Goal: Task Accomplishment & Management: Use online tool/utility

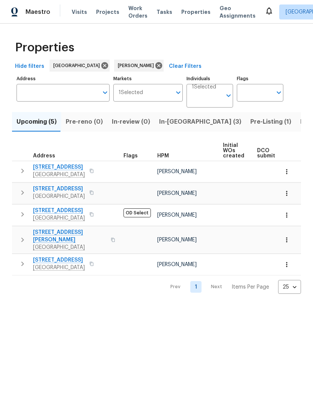
scroll to position [-1, 0]
click at [300, 124] on span "Listed (9)" at bounding box center [314, 122] width 29 height 11
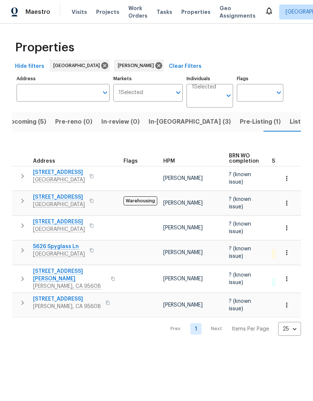
click at [80, 269] on span "[STREET_ADDRESS][PERSON_NAME]" at bounding box center [69, 275] width 73 height 15
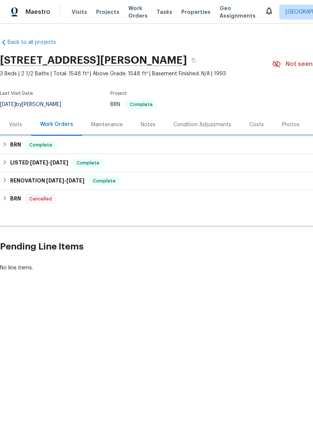
click at [228, 144] on div "BRN Complete" at bounding box center [211, 145] width 419 height 9
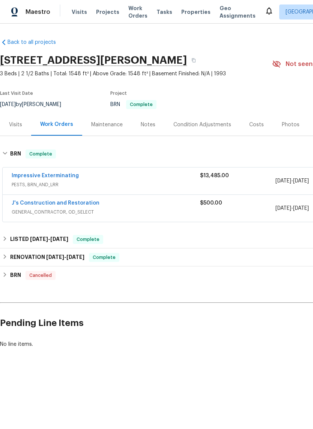
click at [78, 203] on link "J's Construction and Restoration" at bounding box center [56, 203] width 88 height 5
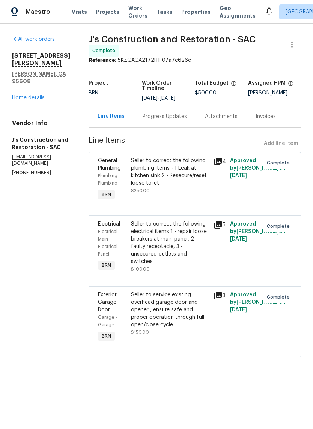
click at [222, 165] on icon at bounding box center [218, 162] width 8 height 8
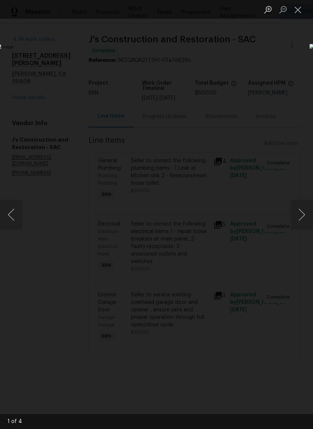
click at [300, 209] on button "Next image" at bounding box center [301, 215] width 23 height 30
click at [300, 214] on button "Next image" at bounding box center [301, 215] width 23 height 30
click at [300, 215] on button "Next image" at bounding box center [301, 215] width 23 height 30
click at [302, 215] on button "Next image" at bounding box center [301, 215] width 23 height 30
click at [301, 218] on button "Next image" at bounding box center [301, 215] width 23 height 30
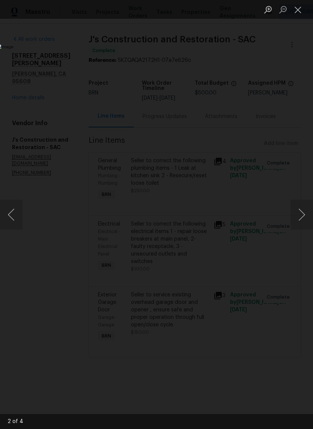
click at [13, 213] on button "Previous image" at bounding box center [11, 215] width 23 height 30
click at [300, 8] on button "Close lightbox" at bounding box center [297, 9] width 15 height 13
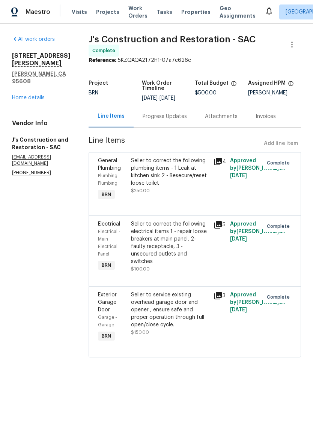
click at [205, 248] on div "Seller to correct the following electrical items 1 - repair loose breakers at m…" at bounding box center [170, 243] width 78 height 45
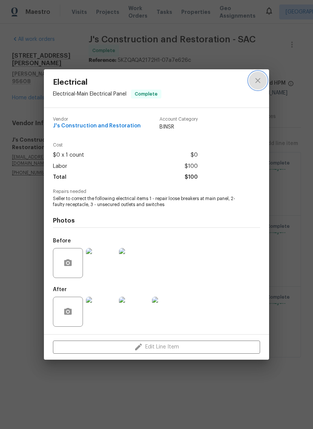
click at [260, 77] on icon "close" at bounding box center [257, 80] width 9 height 9
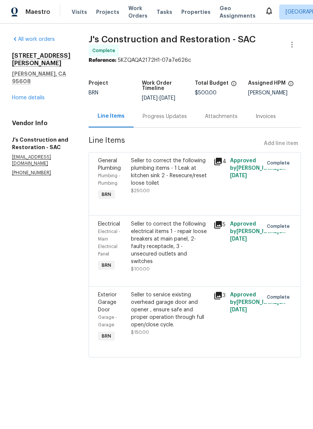
click at [222, 230] on icon at bounding box center [217, 225] width 9 height 9
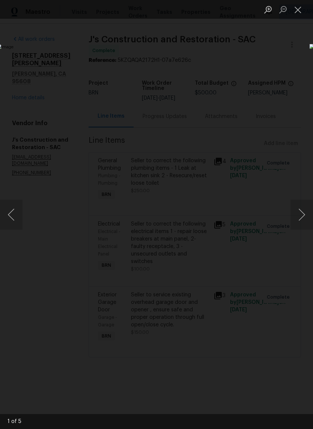
click at [304, 215] on button "Next image" at bounding box center [301, 215] width 23 height 30
click at [300, 216] on button "Next image" at bounding box center [301, 215] width 23 height 30
click at [302, 213] on button "Next image" at bounding box center [301, 215] width 23 height 30
click at [302, 7] on button "Close lightbox" at bounding box center [297, 9] width 15 height 13
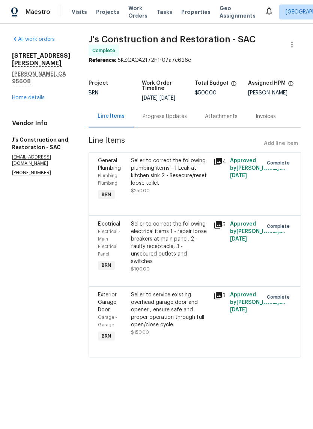
click at [175, 313] on div "Seller to service existing overhead garage door and opener , ensure safe and pr…" at bounding box center [170, 310] width 78 height 38
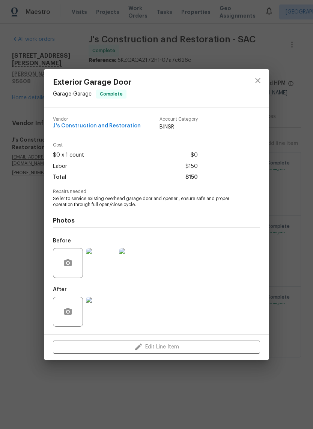
click at [101, 310] on img at bounding box center [101, 312] width 30 height 30
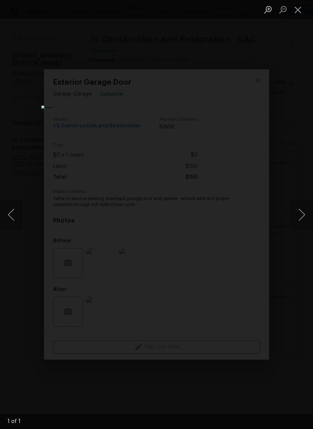
click at [304, 211] on button "Next image" at bounding box center [301, 215] width 23 height 30
click at [12, 216] on button "Previous image" at bounding box center [11, 215] width 23 height 30
click at [19, 215] on button "Previous image" at bounding box center [11, 215] width 23 height 30
click at [298, 8] on button "Close lightbox" at bounding box center [297, 9] width 15 height 13
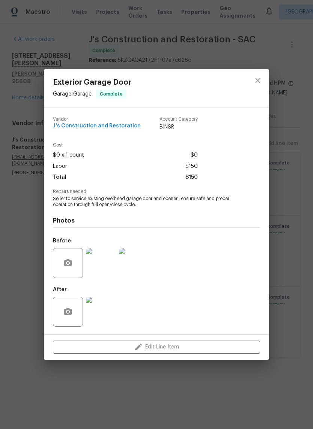
click at [111, 257] on img at bounding box center [101, 263] width 30 height 30
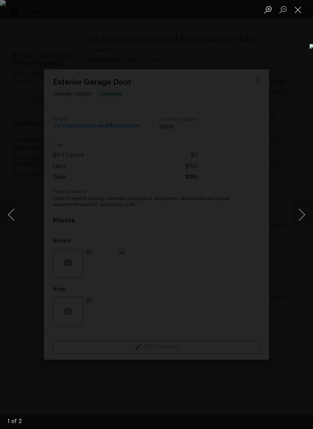
click at [302, 218] on button "Next image" at bounding box center [301, 215] width 23 height 30
click at [304, 216] on button "Next image" at bounding box center [301, 215] width 23 height 30
click at [307, 209] on button "Next image" at bounding box center [301, 215] width 23 height 30
click at [296, 9] on button "Close lightbox" at bounding box center [297, 9] width 15 height 13
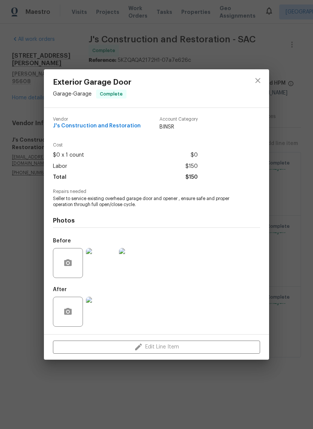
click at [101, 299] on img at bounding box center [101, 312] width 30 height 30
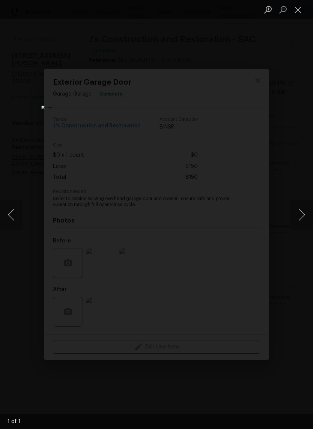
click at [303, 215] on button "Next image" at bounding box center [301, 215] width 23 height 30
click at [301, 11] on button "Close lightbox" at bounding box center [297, 9] width 15 height 13
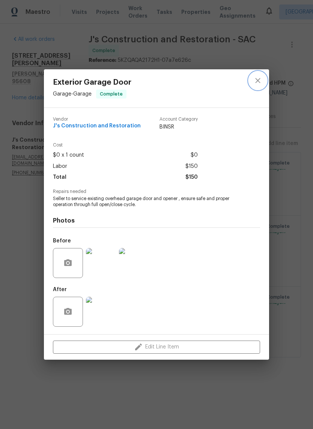
click at [259, 77] on icon "close" at bounding box center [257, 80] width 9 height 9
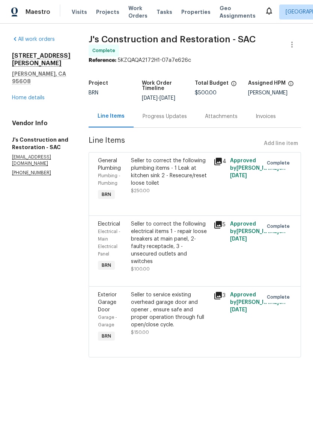
click at [32, 95] on link "Home details" at bounding box center [28, 97] width 33 height 5
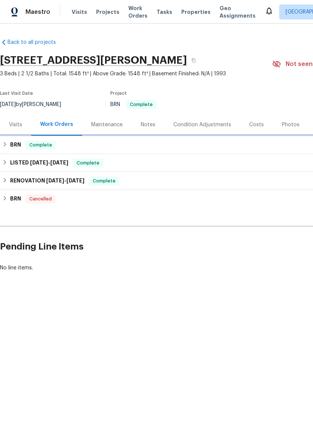
click at [174, 151] on div "BRN Complete" at bounding box center [212, 145] width 424 height 18
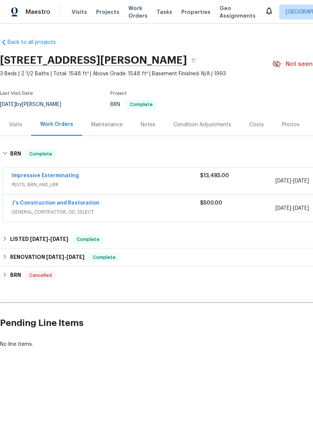
click at [161, 179] on div "Impressive Exterminating" at bounding box center [106, 176] width 188 height 9
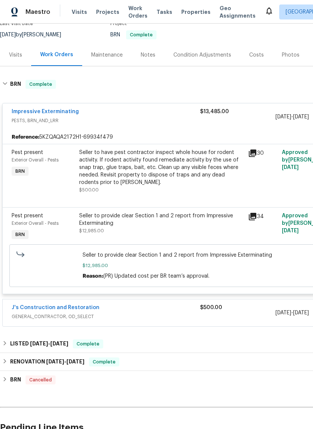
scroll to position [71, 0]
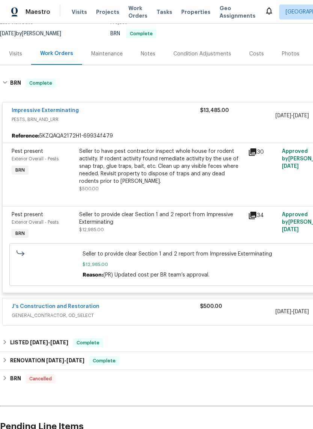
click at [256, 216] on icon at bounding box center [253, 216] width 8 height 8
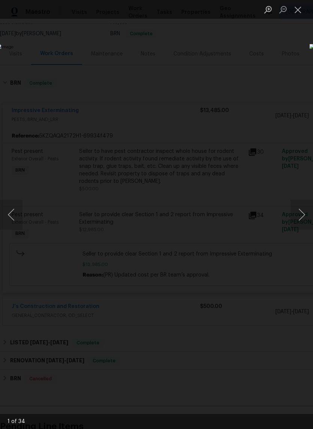
click at [301, 216] on button "Next image" at bounding box center [301, 215] width 23 height 30
click at [297, 213] on button "Next image" at bounding box center [301, 215] width 23 height 30
click at [302, 218] on button "Next image" at bounding box center [301, 215] width 23 height 30
click at [300, 214] on button "Next image" at bounding box center [301, 215] width 23 height 30
click at [303, 214] on button "Next image" at bounding box center [301, 215] width 23 height 30
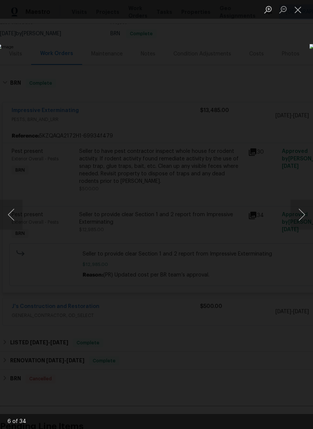
click at [303, 213] on button "Next image" at bounding box center [301, 215] width 23 height 30
click at [301, 214] on button "Next image" at bounding box center [301, 215] width 23 height 30
click at [301, 213] on button "Next image" at bounding box center [301, 215] width 23 height 30
click at [304, 212] on button "Next image" at bounding box center [301, 215] width 23 height 30
click at [303, 211] on button "Next image" at bounding box center [301, 215] width 23 height 30
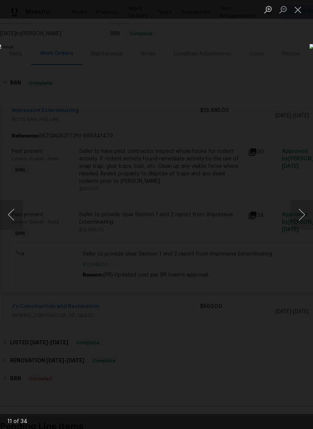
click at [302, 213] on button "Next image" at bounding box center [301, 215] width 23 height 30
click at [301, 217] on button "Next image" at bounding box center [301, 215] width 23 height 30
click at [302, 216] on button "Next image" at bounding box center [301, 215] width 23 height 30
click at [301, 213] on button "Next image" at bounding box center [301, 215] width 23 height 30
click at [302, 211] on button "Next image" at bounding box center [301, 215] width 23 height 30
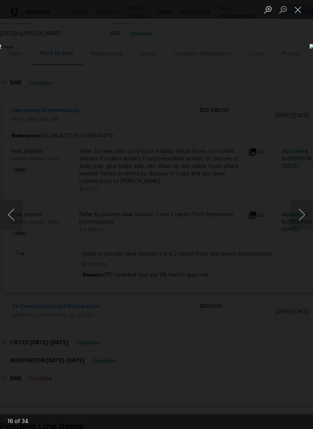
click at [301, 216] on button "Next image" at bounding box center [301, 215] width 23 height 30
click at [300, 215] on button "Next image" at bounding box center [301, 215] width 23 height 30
click at [302, 213] on button "Next image" at bounding box center [301, 215] width 23 height 30
click at [301, 214] on button "Next image" at bounding box center [301, 215] width 23 height 30
click at [301, 215] on button "Next image" at bounding box center [301, 215] width 23 height 30
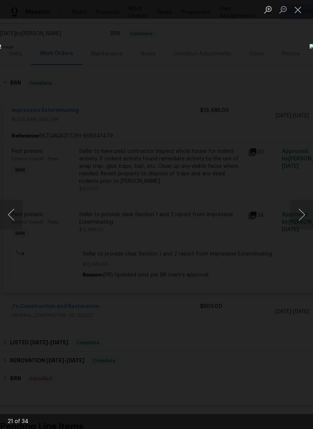
click at [300, 215] on button "Next image" at bounding box center [301, 215] width 23 height 30
click at [302, 208] on button "Next image" at bounding box center [301, 215] width 23 height 30
click at [303, 208] on button "Next image" at bounding box center [301, 215] width 23 height 30
click at [300, 216] on button "Next image" at bounding box center [301, 215] width 23 height 30
click at [301, 201] on button "Next image" at bounding box center [301, 215] width 23 height 30
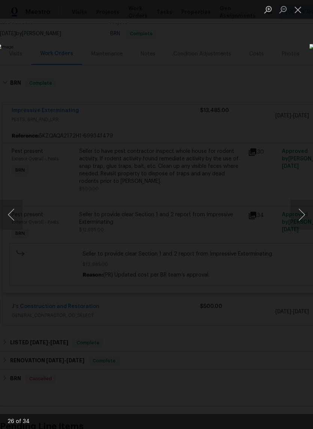
click at [300, 209] on button "Next image" at bounding box center [301, 215] width 23 height 30
click at [299, 213] on button "Next image" at bounding box center [301, 215] width 23 height 30
click at [302, 211] on button "Next image" at bounding box center [301, 215] width 23 height 30
click at [301, 214] on button "Next image" at bounding box center [301, 215] width 23 height 30
click at [302, 212] on button "Next image" at bounding box center [301, 215] width 23 height 30
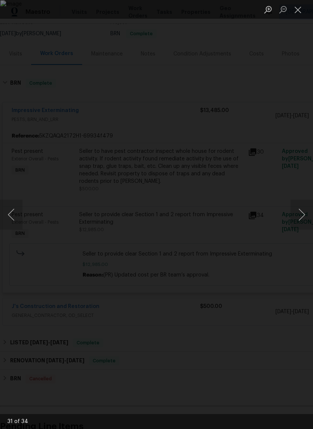
click at [303, 211] on button "Next image" at bounding box center [301, 215] width 23 height 30
click at [301, 213] on button "Next image" at bounding box center [301, 215] width 23 height 30
click at [303, 222] on button "Next image" at bounding box center [301, 215] width 23 height 30
click at [300, 218] on button "Next image" at bounding box center [301, 215] width 23 height 30
click at [302, 218] on button "Next image" at bounding box center [301, 215] width 23 height 30
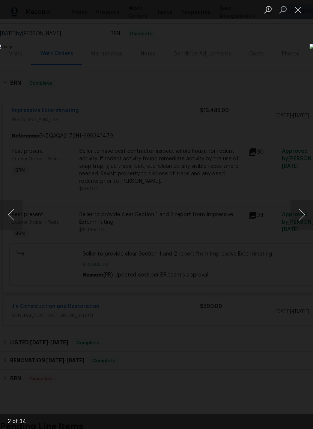
click at [303, 222] on button "Next image" at bounding box center [301, 215] width 23 height 30
click at [298, 11] on button "Close lightbox" at bounding box center [297, 9] width 15 height 13
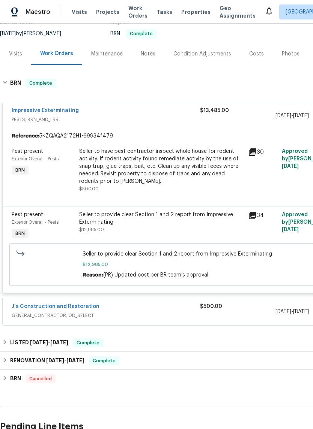
click at [18, 54] on div "Visits" at bounding box center [15, 54] width 13 height 8
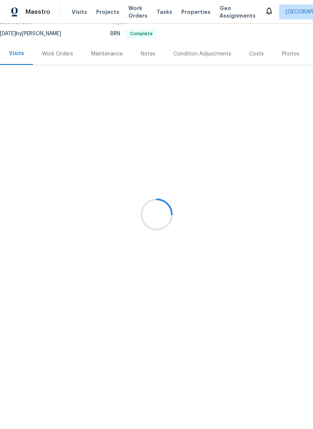
scroll to position [69, 0]
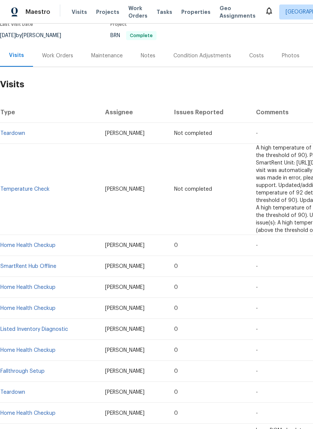
click at [58, 54] on div "Work Orders" at bounding box center [57, 56] width 31 height 8
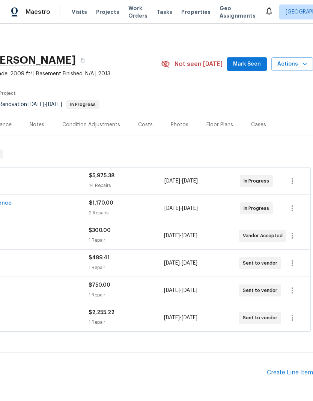
scroll to position [0, 111]
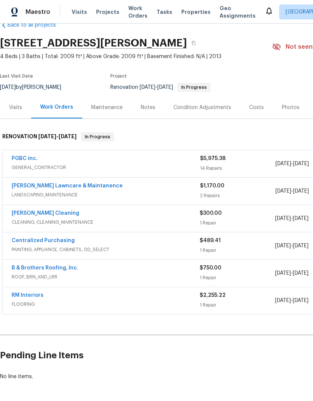
scroll to position [17, 0]
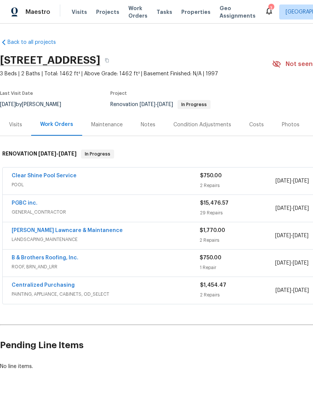
click at [57, 175] on link "Clear Shine Pool Service" at bounding box center [44, 175] width 65 height 5
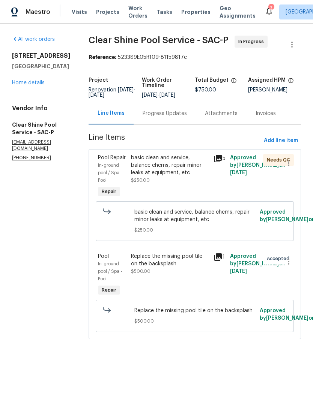
click at [187, 117] on div "Progress Updates" at bounding box center [165, 114] width 44 height 8
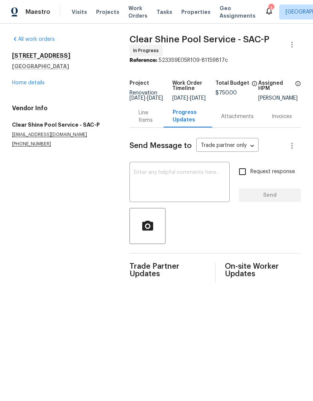
click at [138, 123] on div "Line Items" at bounding box center [146, 116] width 16 height 15
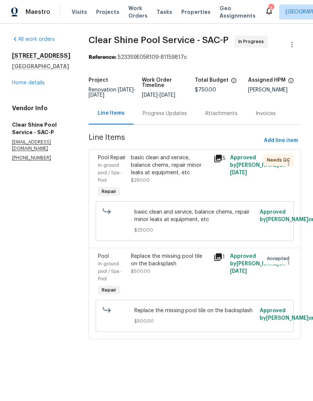
click at [184, 167] on div "basic clean and service, balance chems, repair minor leaks at equipment, etc" at bounding box center [170, 165] width 78 height 23
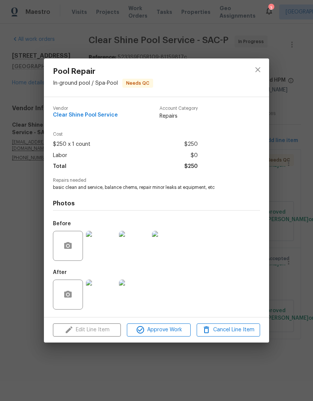
click at [99, 252] on img at bounding box center [101, 246] width 30 height 30
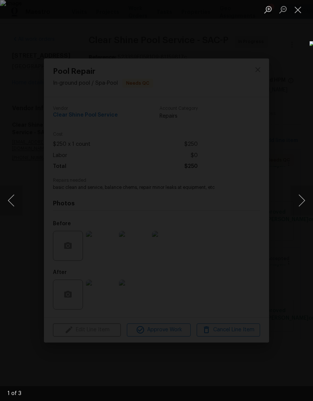
click at [306, 198] on button "Next image" at bounding box center [301, 201] width 23 height 30
click at [305, 198] on button "Next image" at bounding box center [301, 201] width 23 height 30
click at [300, 9] on button "Close lightbox" at bounding box center [297, 9] width 15 height 13
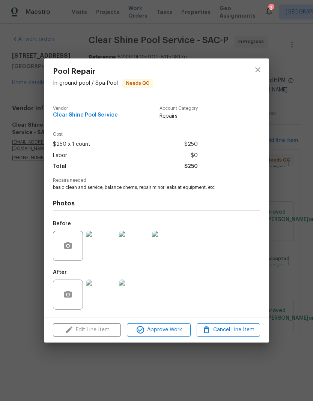
click at [99, 295] on img at bounding box center [101, 295] width 30 height 30
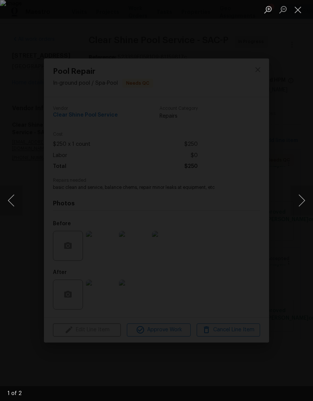
click at [302, 197] on button "Next image" at bounding box center [301, 201] width 23 height 30
click at [304, 198] on button "Next image" at bounding box center [301, 201] width 23 height 30
click at [302, 200] on button "Next image" at bounding box center [301, 201] width 23 height 30
click at [304, 200] on button "Next image" at bounding box center [301, 201] width 23 height 30
click at [297, 13] on button "Close lightbox" at bounding box center [297, 9] width 15 height 13
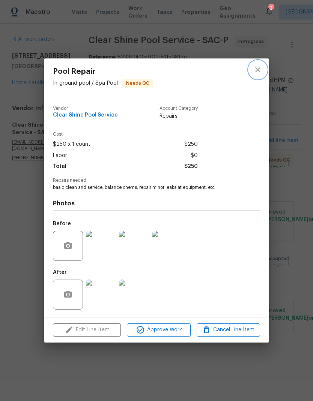
click at [259, 70] on icon "close" at bounding box center [257, 70] width 5 height 5
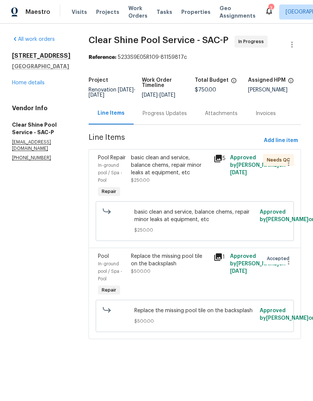
click at [38, 84] on link "Home details" at bounding box center [28, 82] width 33 height 5
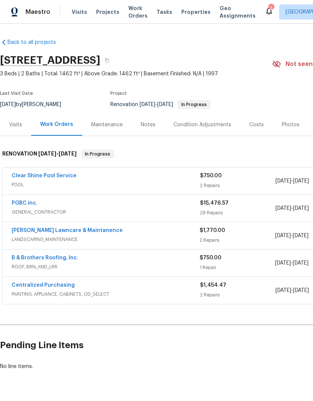
click at [32, 204] on link "PGBC inc." at bounding box center [25, 203] width 26 height 5
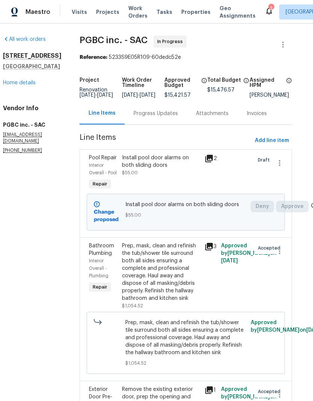
scroll to position [0, 9]
click at [309, 208] on div "All work orders 8977 Carlisle Ave Sacramento, CA 95829 Home details Vendor Info…" at bounding box center [156, 213] width 313 height 378
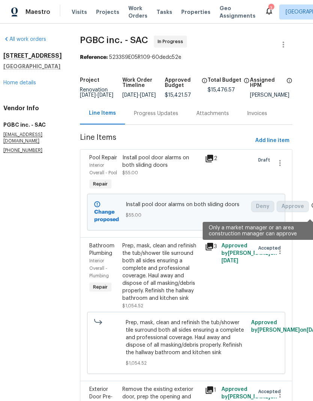
click at [311, 209] on icon at bounding box center [314, 206] width 6 height 6
click at [304, 207] on span "Approve" at bounding box center [292, 206] width 32 height 11
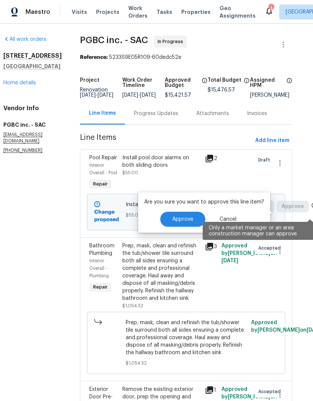
click at [182, 221] on span "Approve" at bounding box center [182, 220] width 21 height 6
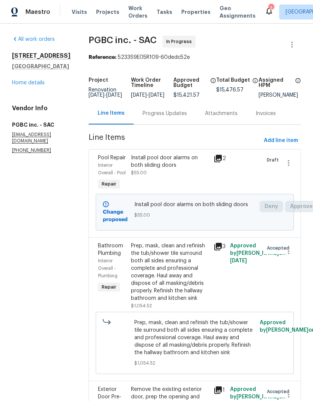
scroll to position [0, 0]
click at [38, 86] on link "Home details" at bounding box center [28, 82] width 33 height 5
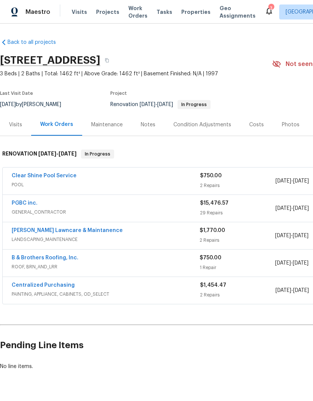
click at [147, 126] on div "Notes" at bounding box center [148, 125] width 15 height 8
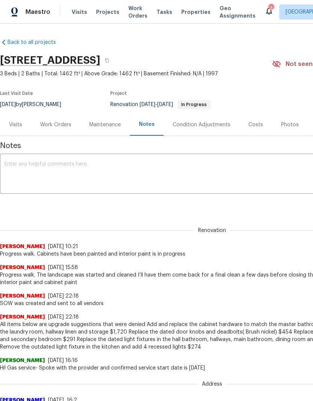
click at [62, 125] on div "Work Orders" at bounding box center [55, 125] width 31 height 8
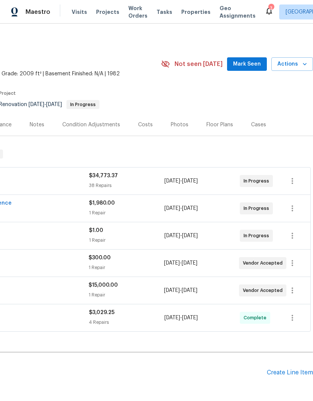
scroll to position [0, 111]
click at [296, 292] on icon "button" at bounding box center [292, 290] width 9 height 9
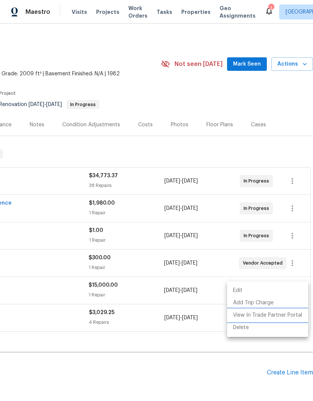
click at [289, 317] on li "View In Trade Partner Portal" at bounding box center [267, 315] width 81 height 12
click at [288, 98] on div at bounding box center [156, 200] width 313 height 401
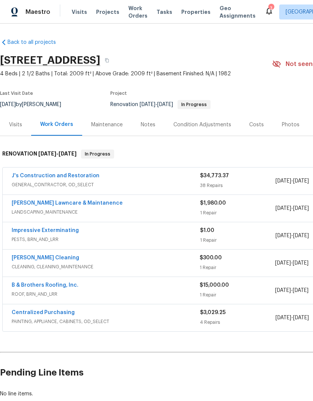
scroll to position [0, 0]
click at [152, 125] on div "Notes" at bounding box center [148, 125] width 15 height 8
